Goal: Navigation & Orientation: Find specific page/section

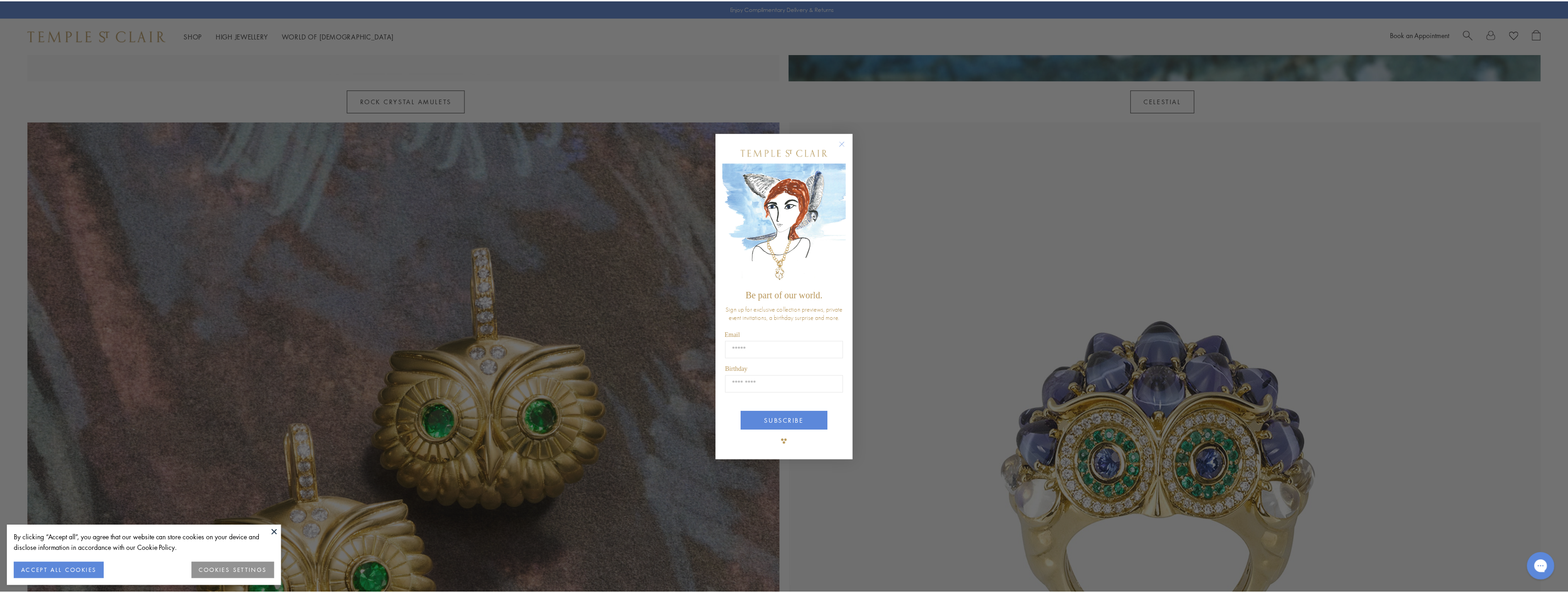
scroll to position [1193, 0]
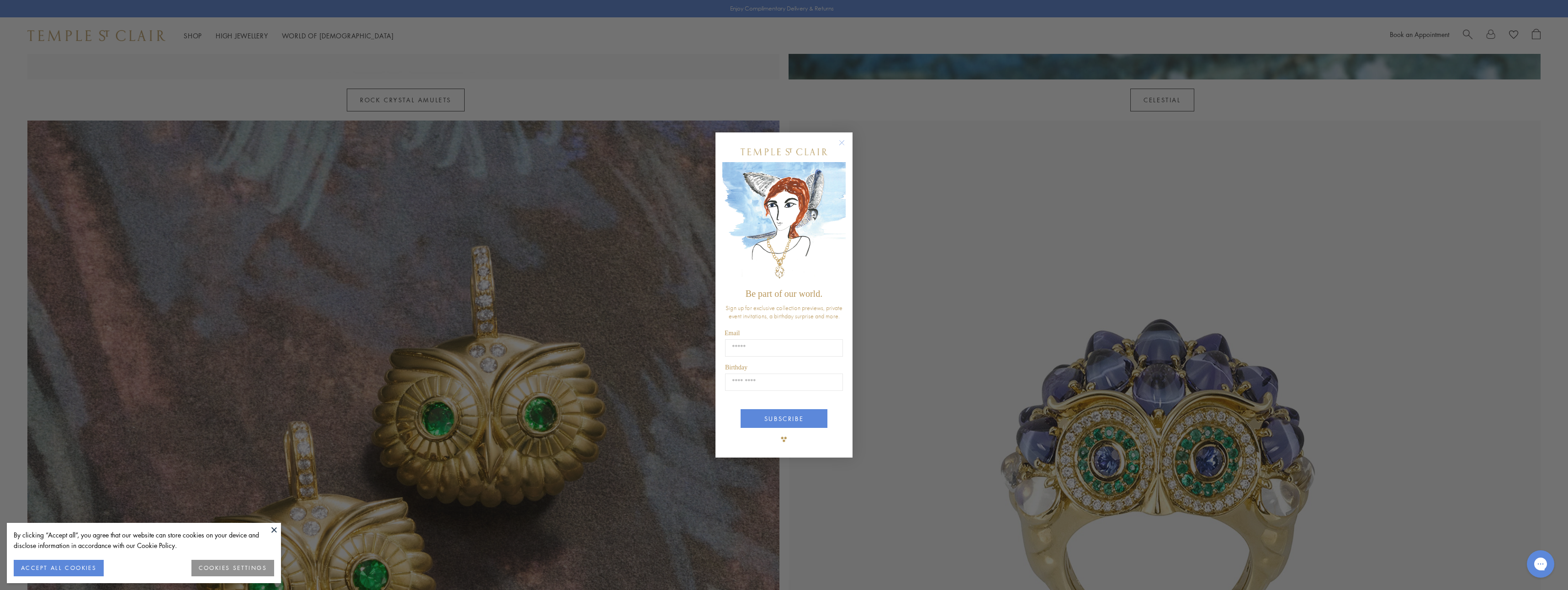
click at [841, 138] on circle "Close dialog" at bounding box center [842, 143] width 11 height 11
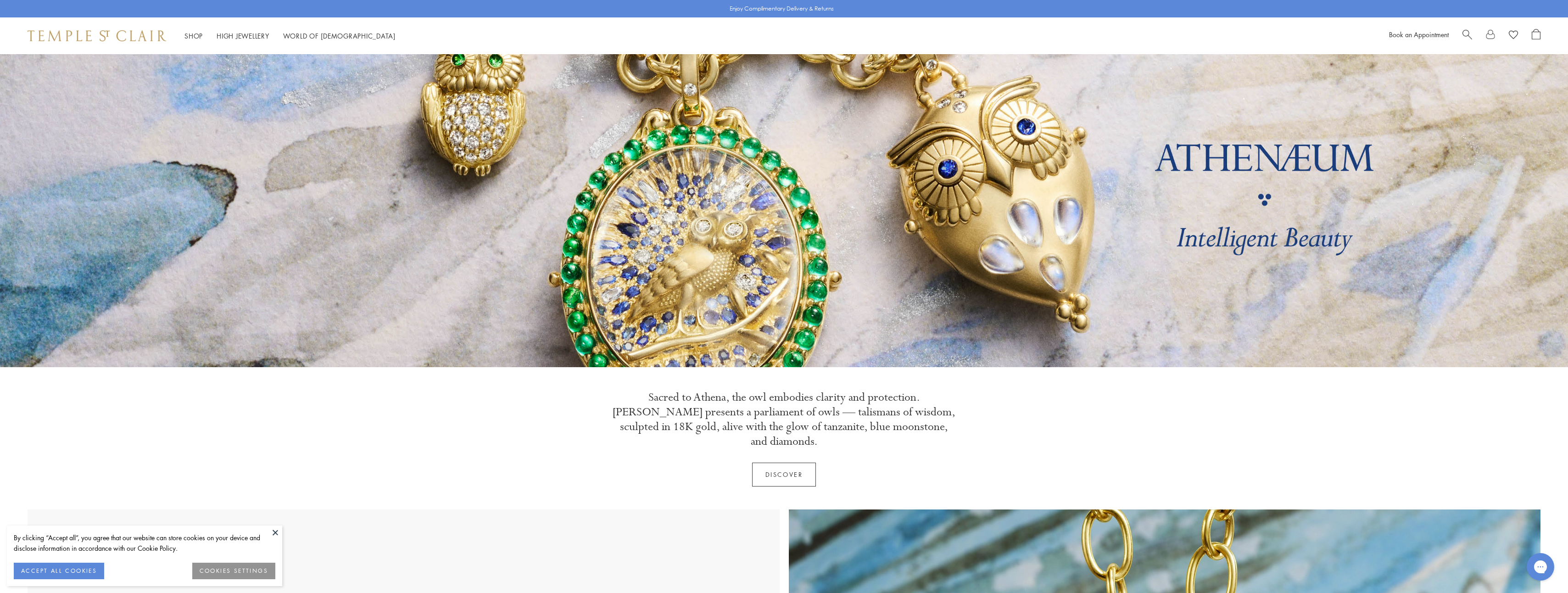
scroll to position [0, 0]
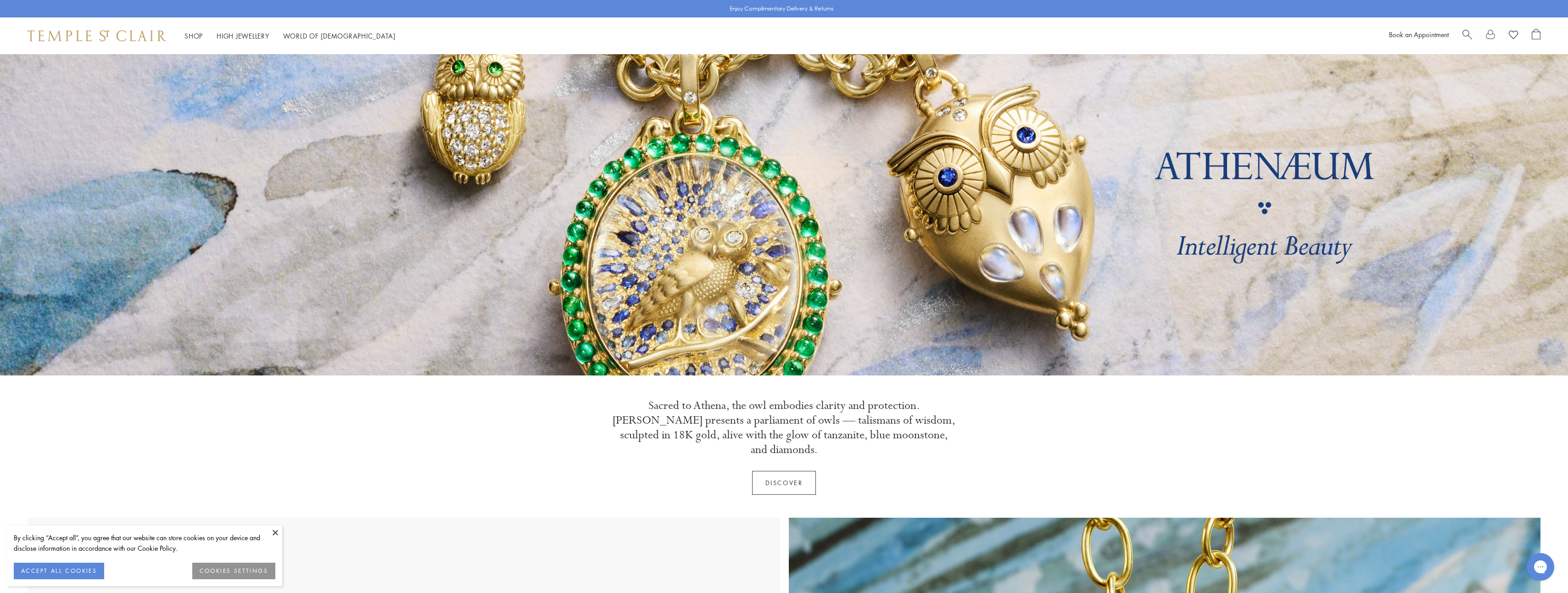
click at [779, 471] on link "Discover" at bounding box center [784, 482] width 64 height 24
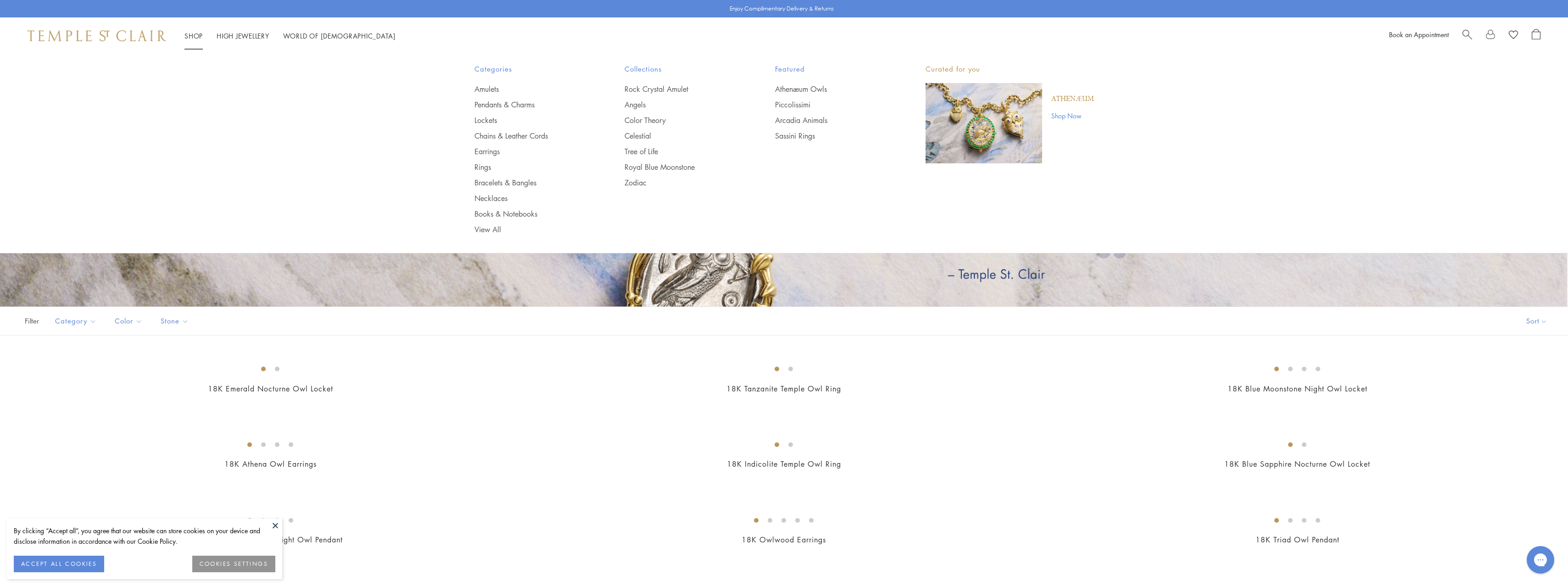
click at [191, 34] on link "Shop Shop" at bounding box center [194, 35] width 18 height 9
click at [491, 231] on link "View All" at bounding box center [531, 229] width 114 height 10
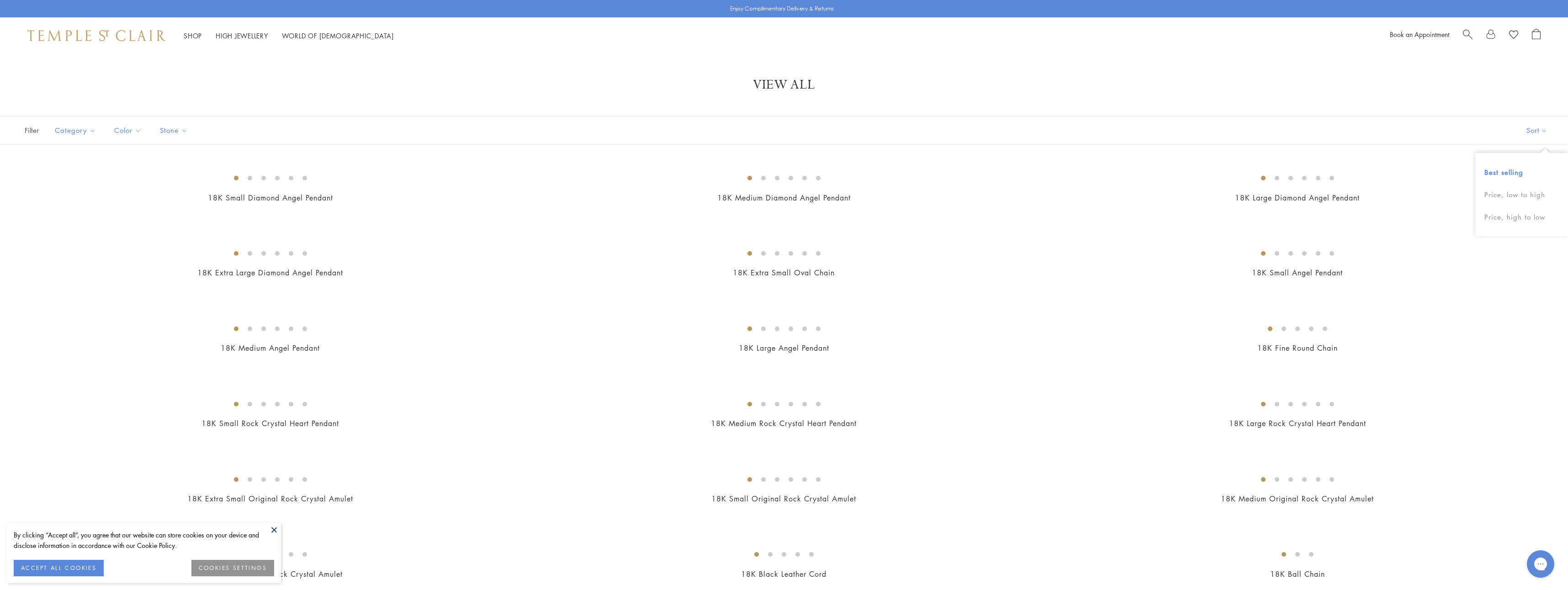
click at [1500, 169] on button "Best selling" at bounding box center [1522, 172] width 93 height 23
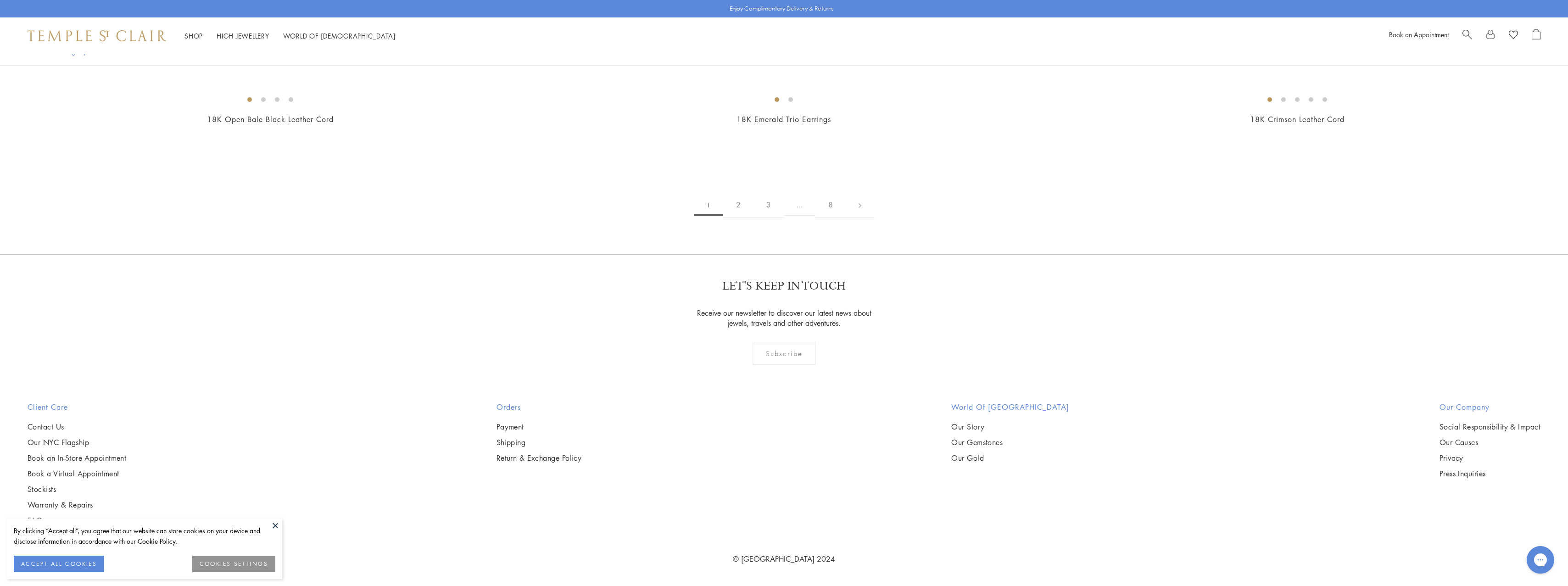
scroll to position [6382, 0]
click at [276, 525] on button at bounding box center [275, 525] width 14 height 14
